Goal: Transaction & Acquisition: Book appointment/travel/reservation

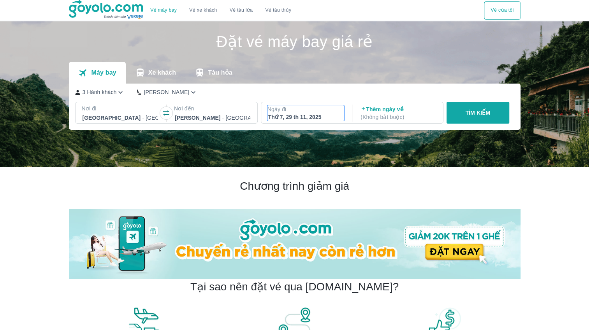
click at [316, 120] on div "Thứ 7, 29 th 11, 2025" at bounding box center [305, 117] width 75 height 8
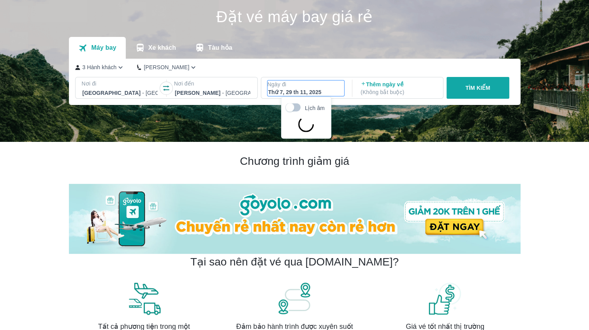
scroll to position [45, 0]
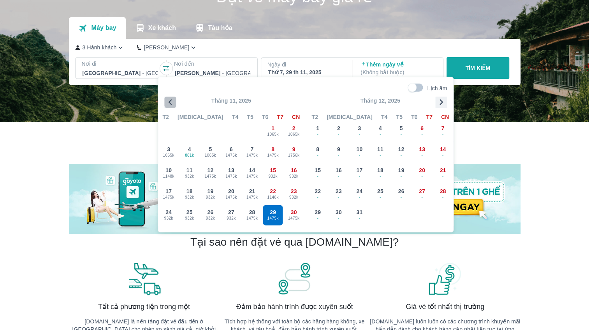
click at [168, 102] on icon "button" at bounding box center [170, 102] width 4 height 6
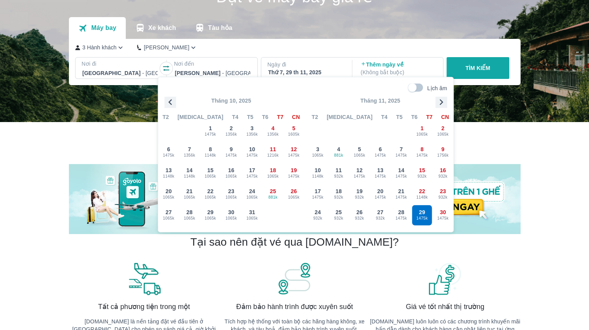
click at [110, 48] on p "3 Hành khách" at bounding box center [99, 48] width 34 height 8
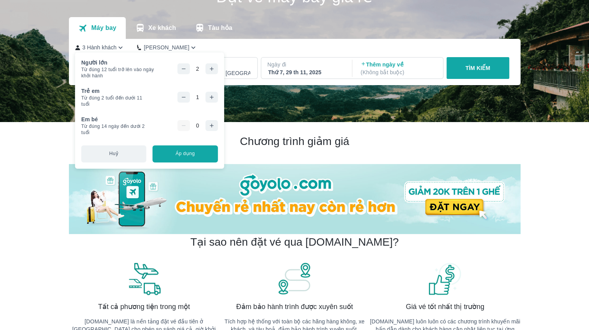
click at [212, 70] on icon "button" at bounding box center [211, 69] width 6 height 6
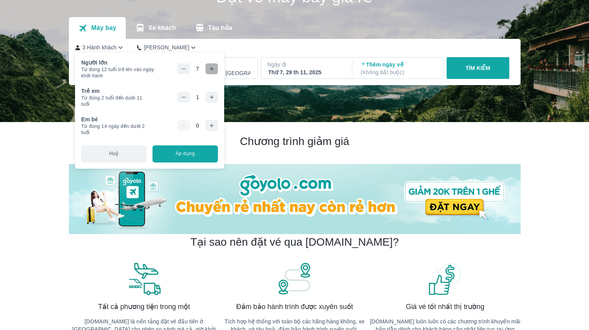
click at [212, 70] on icon "button" at bounding box center [211, 69] width 6 height 6
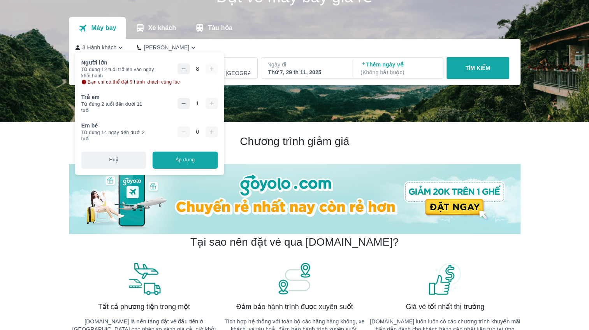
click at [212, 70] on div "8" at bounding box center [197, 68] width 40 height 11
click at [188, 166] on button "Áp dụng" at bounding box center [185, 160] width 65 height 17
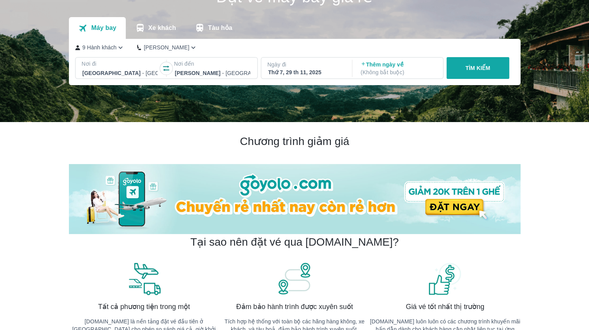
click at [281, 67] on p "Ngày đi" at bounding box center [305, 65] width 77 height 8
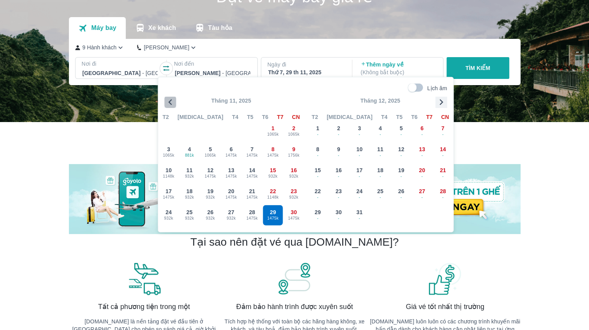
click at [170, 102] on icon "button" at bounding box center [170, 102] width 12 height 12
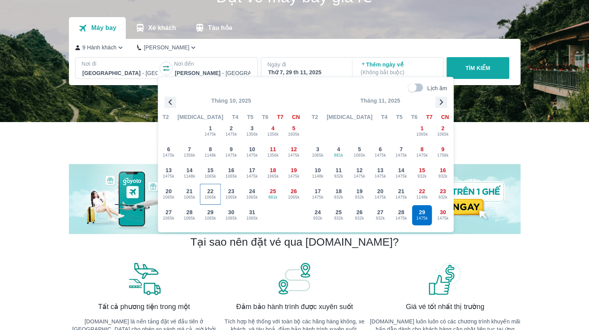
click at [212, 197] on span "1065k" at bounding box center [210, 197] width 20 height 6
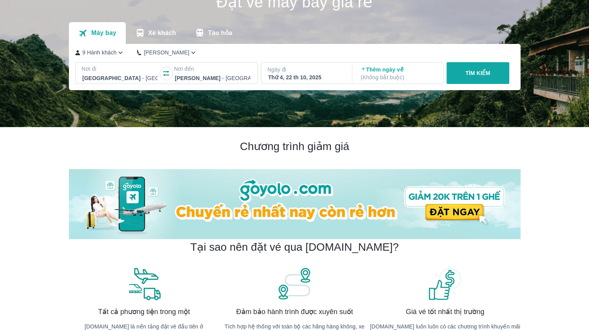
scroll to position [6, 0]
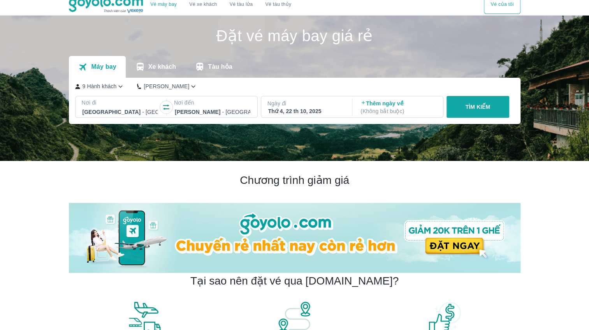
click at [472, 103] on button "TÌM KIẾM" at bounding box center [477, 107] width 63 height 22
click at [474, 109] on p "TÌM KIẾM" at bounding box center [477, 107] width 25 height 8
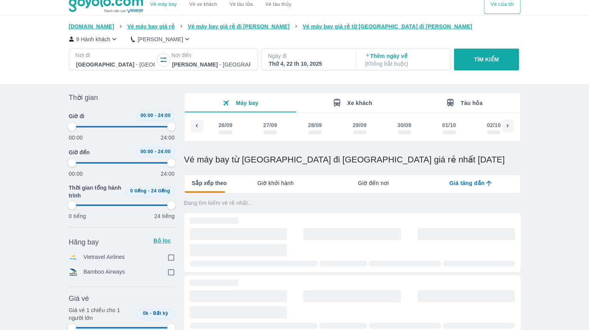
scroll to position [0, 986]
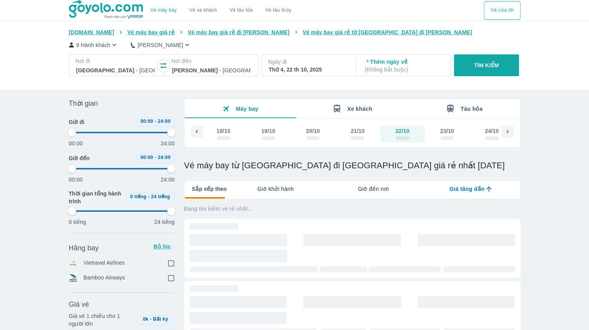
type input "97.9166666666667"
checkbox input "true"
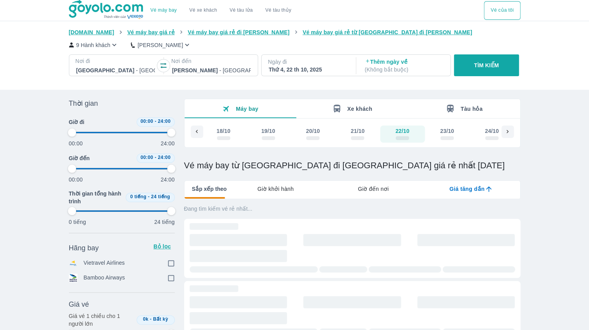
type input "97.9166666666667"
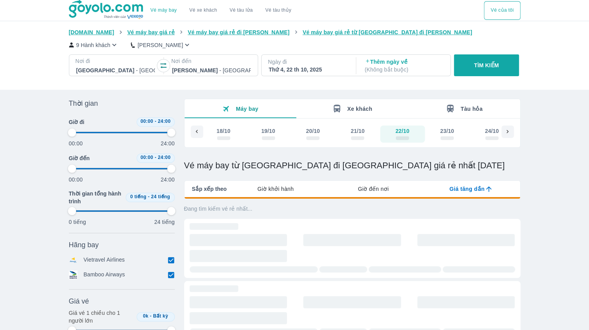
type input "97.9166666666667"
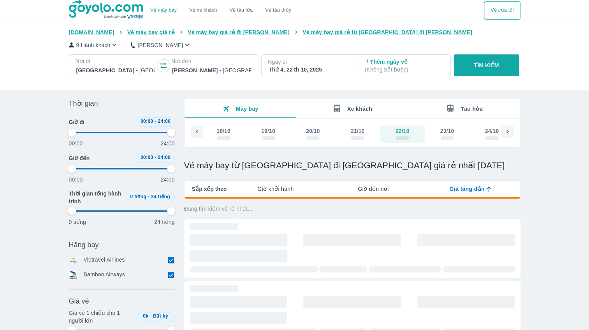
type input "97.9166666666667"
click at [554, 173] on div "Vé máy bay Vé xe khách Vé tàu lửa Vé tàu thủy Vé của tôi [DOMAIN_NAME] Vé máy b…" at bounding box center [294, 274] width 589 height 549
type input "97.9166666666667"
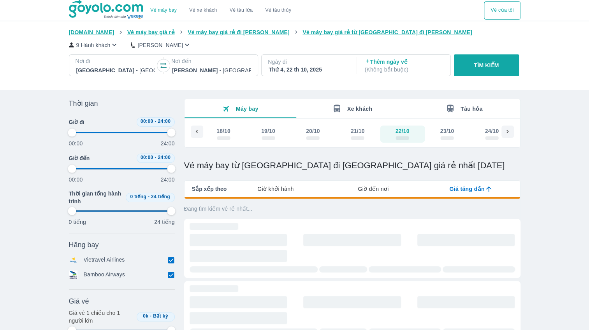
type input "97.9166666666667"
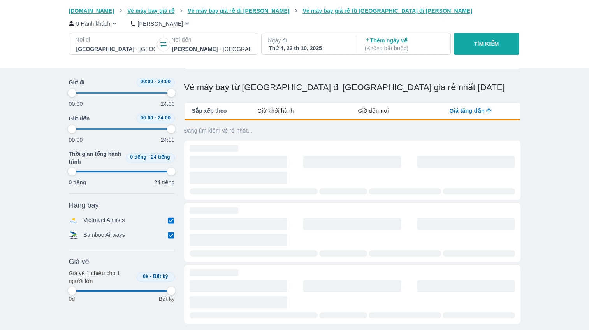
scroll to position [78, 0]
type input "97.9166666666667"
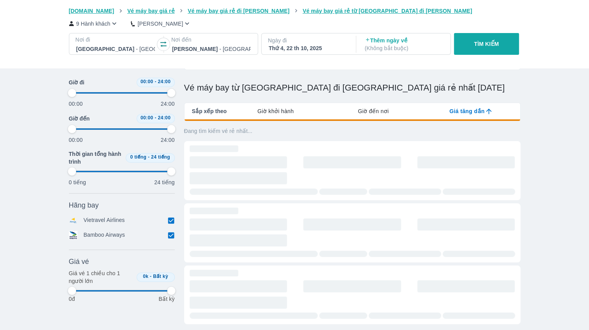
type input "97.9166666666667"
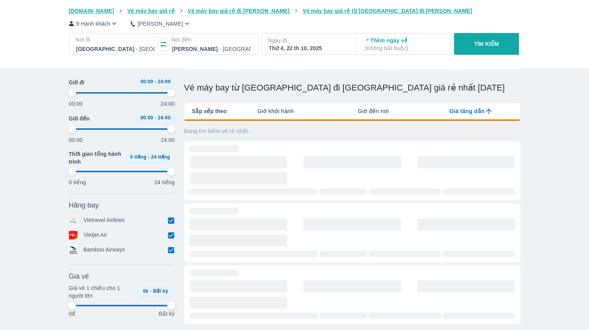
type input "97.9166666666667"
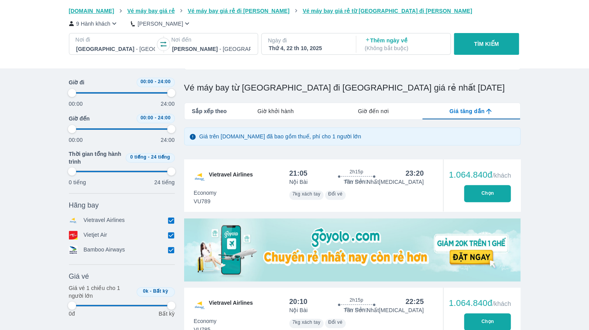
type input "97.9166666666667"
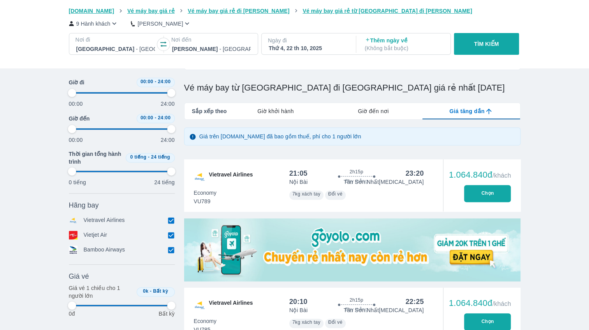
type input "97.9166666666667"
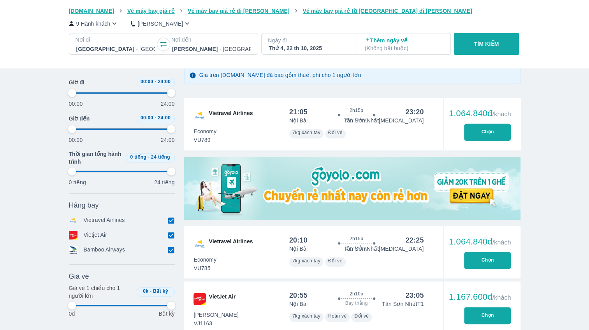
scroll to position [350, 0]
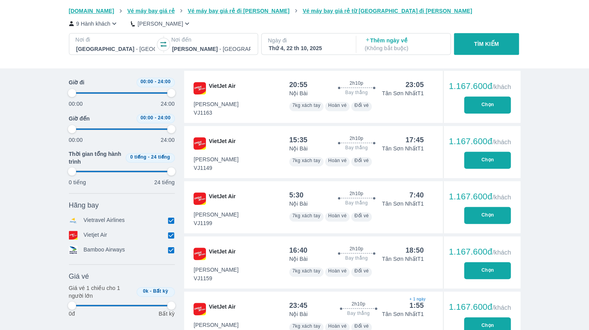
type input "97.9166666666667"
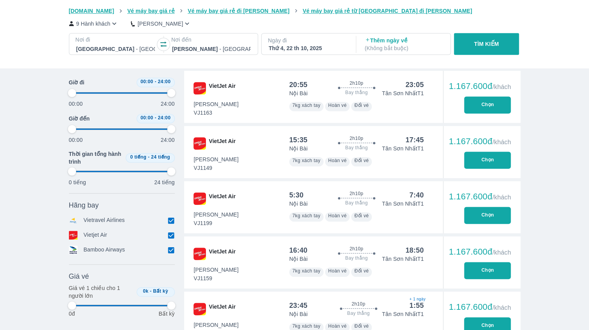
type input "97.9166666666667"
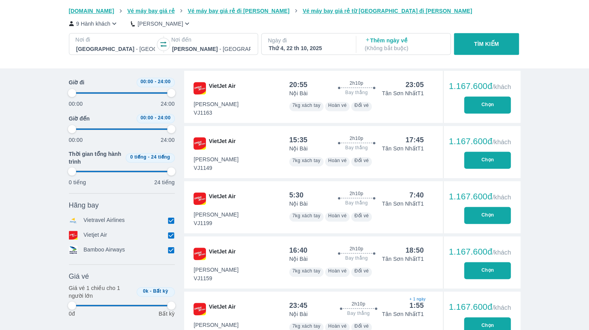
type input "97.9166666666667"
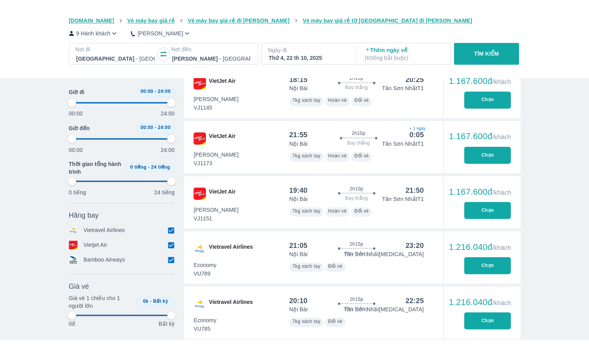
scroll to position [778, 0]
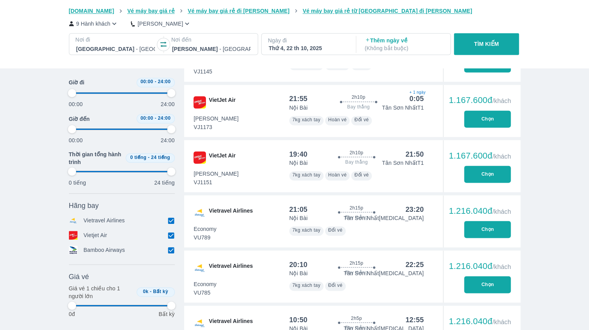
type input "97.9166666666667"
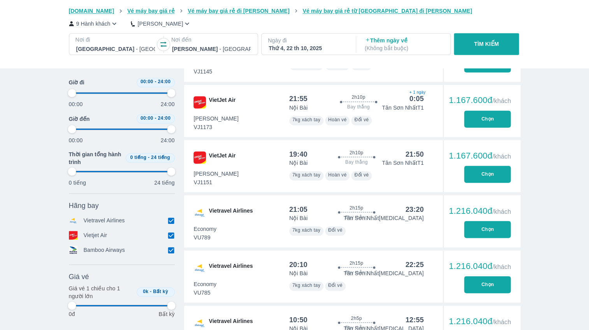
type input "97.9166666666667"
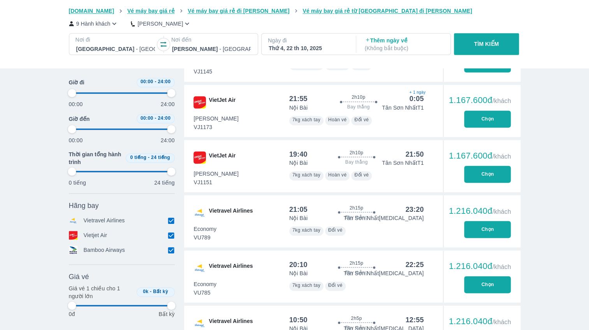
type input "97.9166666666667"
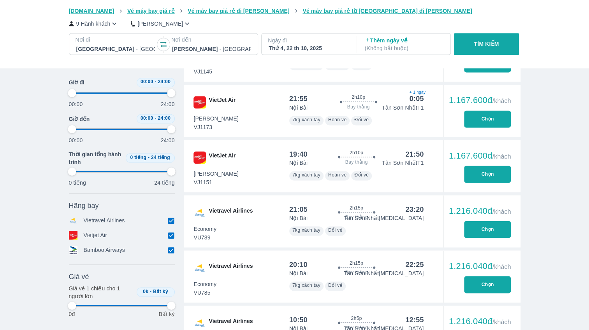
type input "97.9166666666667"
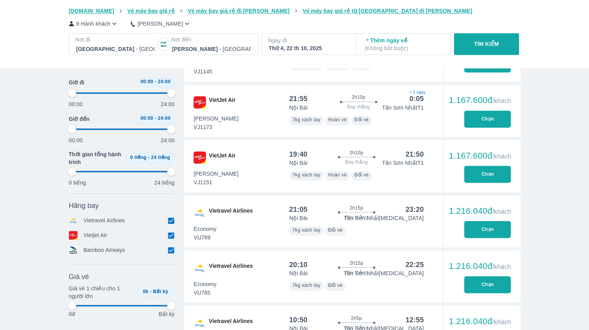
type input "97.9166666666667"
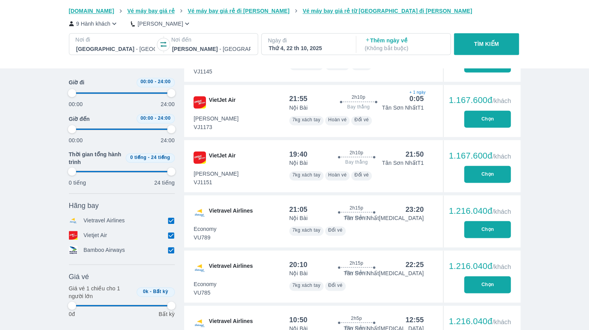
type input "97.9166666666667"
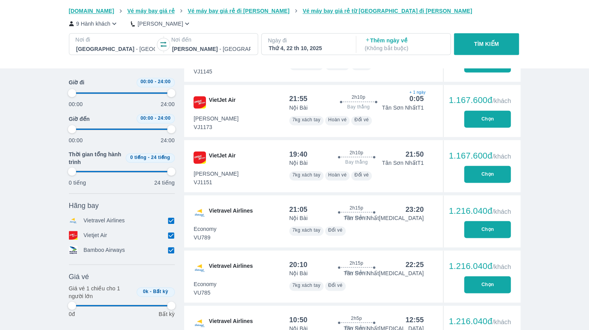
type input "97.9166666666667"
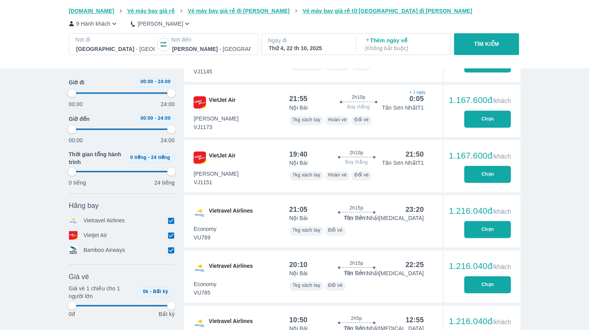
type input "97.9166666666667"
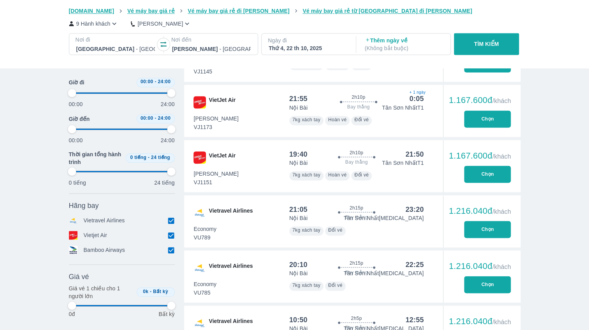
type input "97.9166666666667"
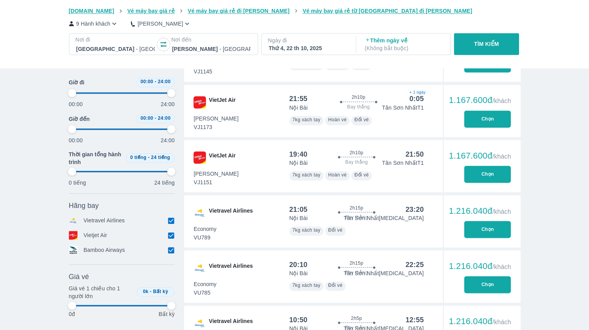
type input "97.9166666666667"
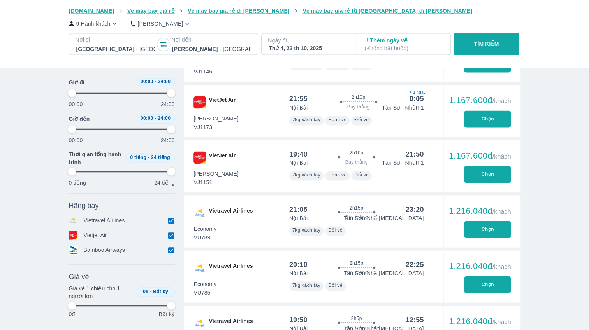
type input "97.9166666666667"
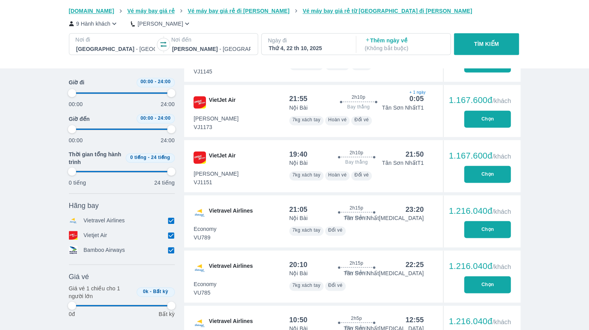
type input "97.9166666666667"
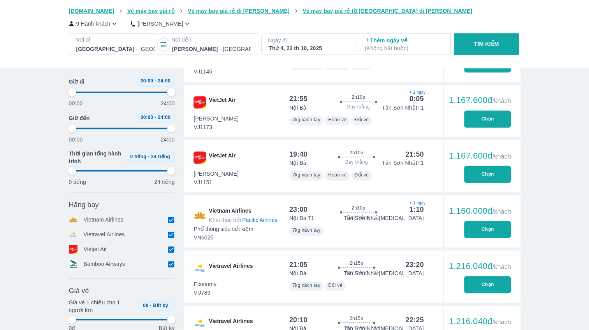
type input "97.9166666666667"
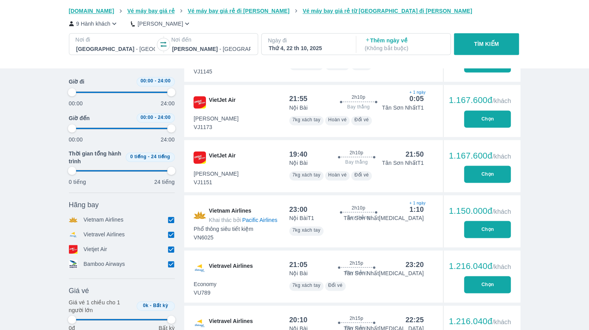
type input "97.9166666666667"
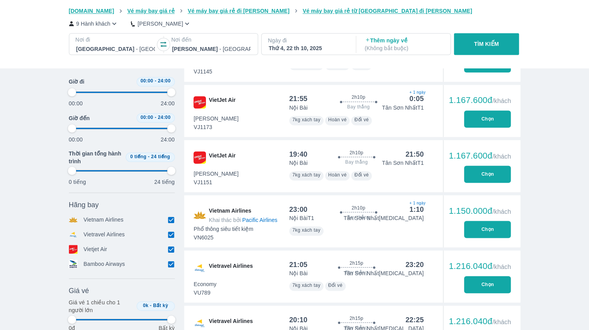
type input "97.9166666666667"
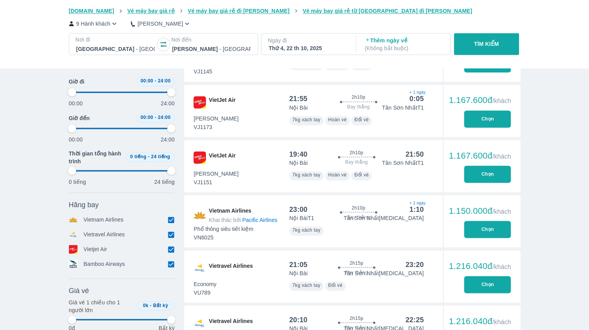
type input "97.9166666666667"
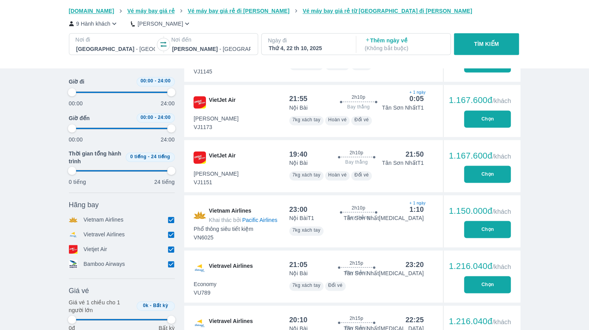
type input "97.9166666666667"
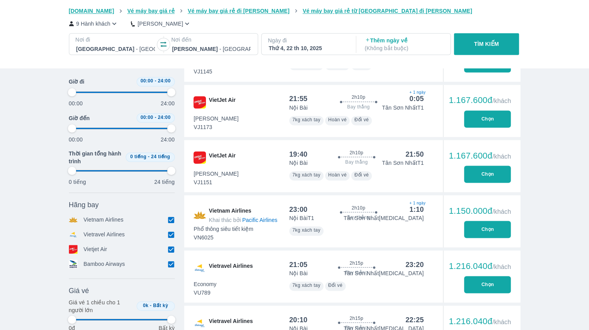
type input "97.9166666666667"
click at [567, 144] on div "Vé máy bay Vé xe khách Vé tàu lửa Vé tàu thủy Vé của tôi [DOMAIN_NAME] Vé máy b…" at bounding box center [294, 1] width 589 height 1559
type input "97.9166666666667"
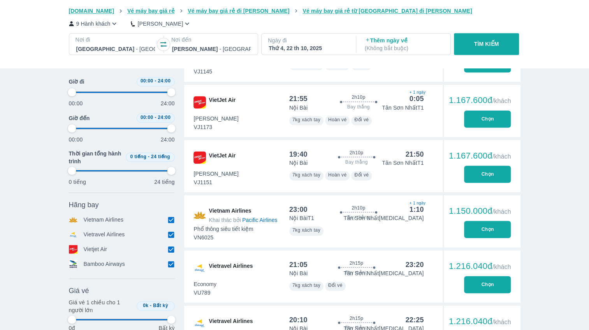
type input "97.9166666666667"
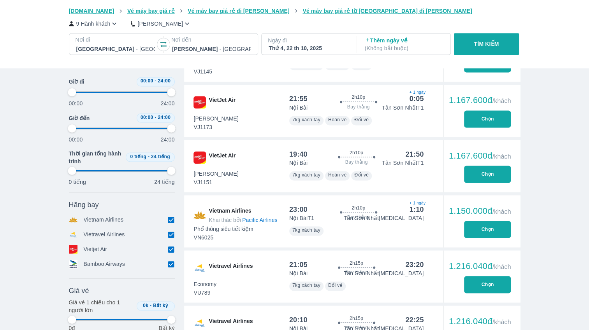
type input "97.9166666666667"
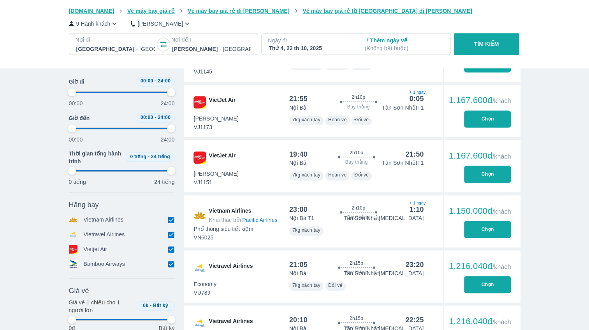
type input "97.9166666666667"
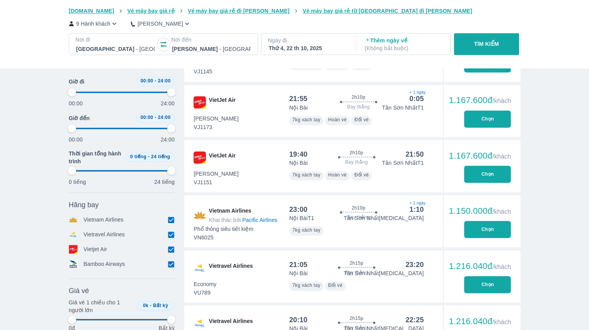
type input "97.9166666666667"
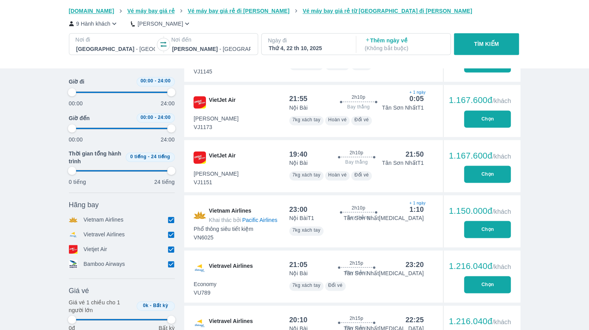
type input "97.9166666666667"
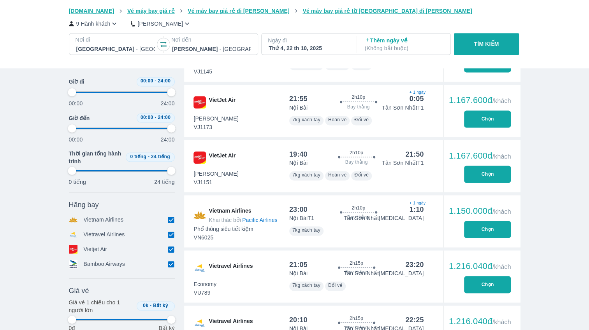
type input "97.9166666666667"
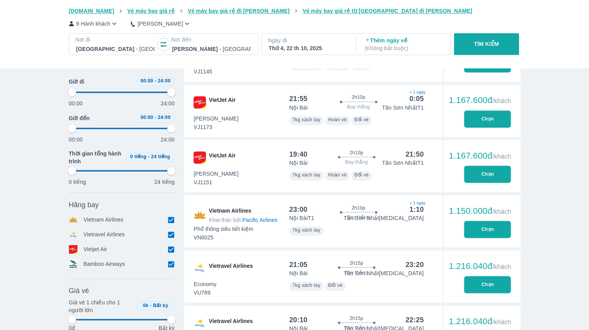
type input "97.9166666666667"
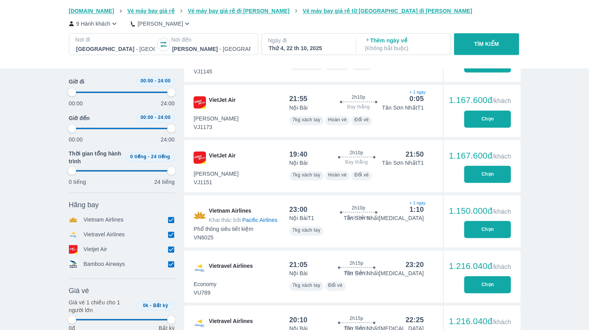
type input "97.9166666666667"
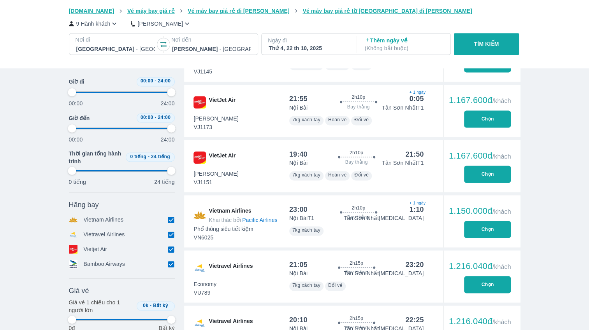
type input "97.9166666666667"
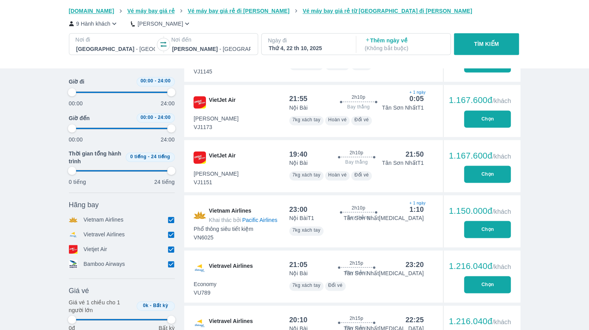
type input "97.9166666666667"
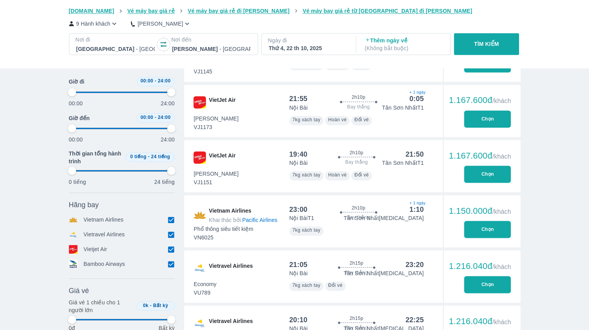
type input "97.9166666666667"
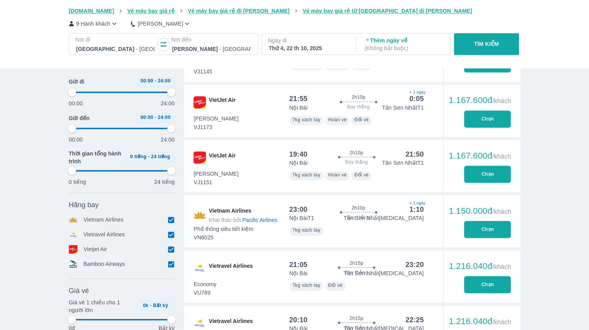
type input "97.9166666666667"
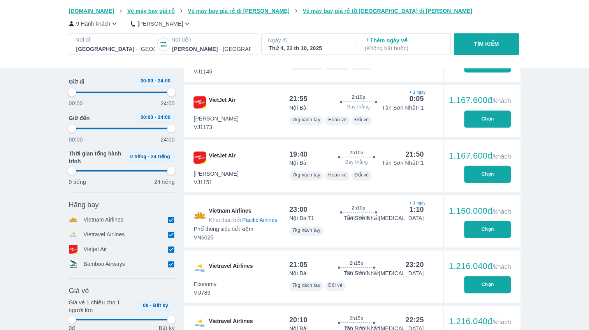
type input "97.9166666666667"
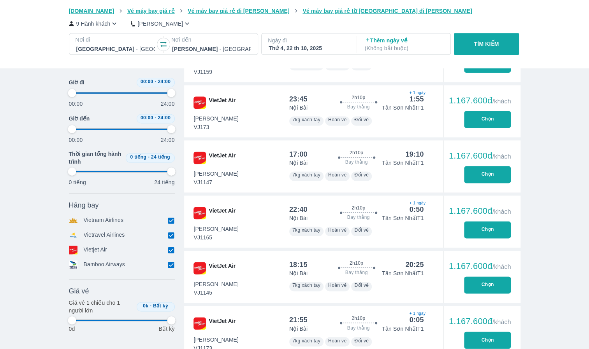
scroll to position [545, 0]
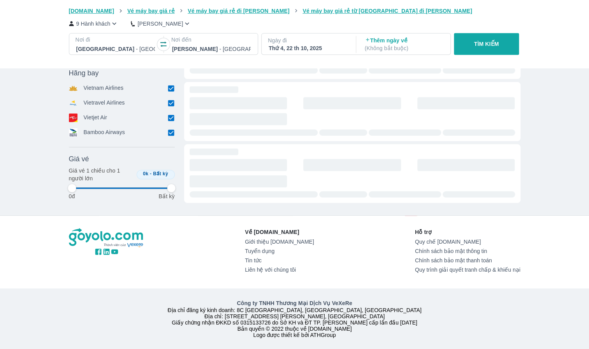
drag, startPoint x: 171, startPoint y: 94, endPoint x: 117, endPoint y: 97, distance: 54.6
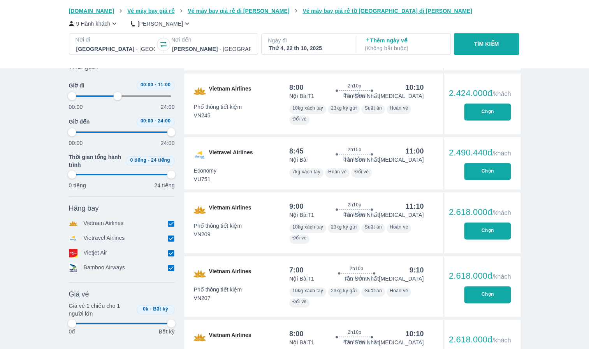
scroll to position [428, 0]
drag, startPoint x: 119, startPoint y: 95, endPoint x: 126, endPoint y: 95, distance: 7.4
click at [126, 95] on span at bounding box center [122, 96] width 100 height 12
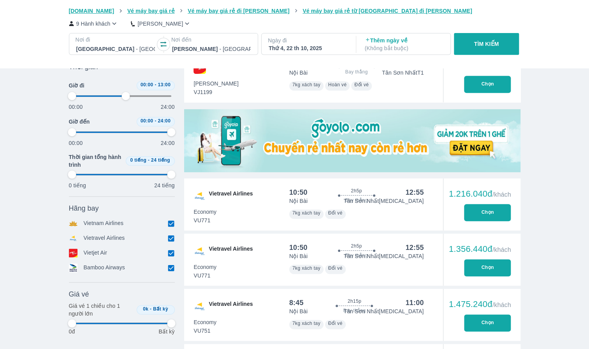
scroll to position [195, 0]
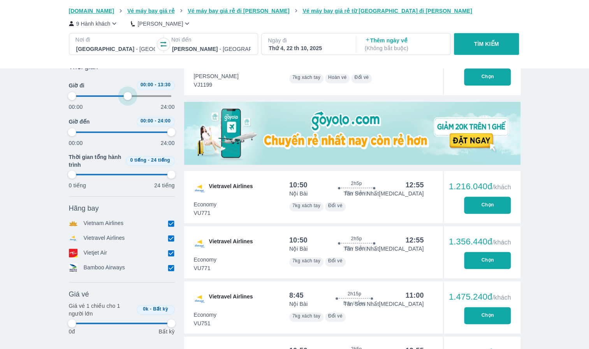
click at [128, 96] on span at bounding box center [122, 96] width 100 height 12
click at [129, 97] on span at bounding box center [122, 96] width 100 height 12
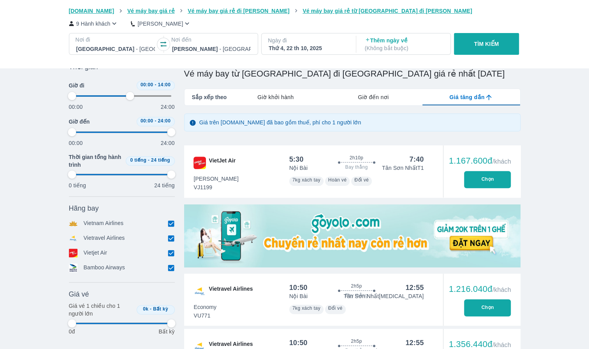
scroll to position [0, 0]
